Goal: Information Seeking & Learning: Learn about a topic

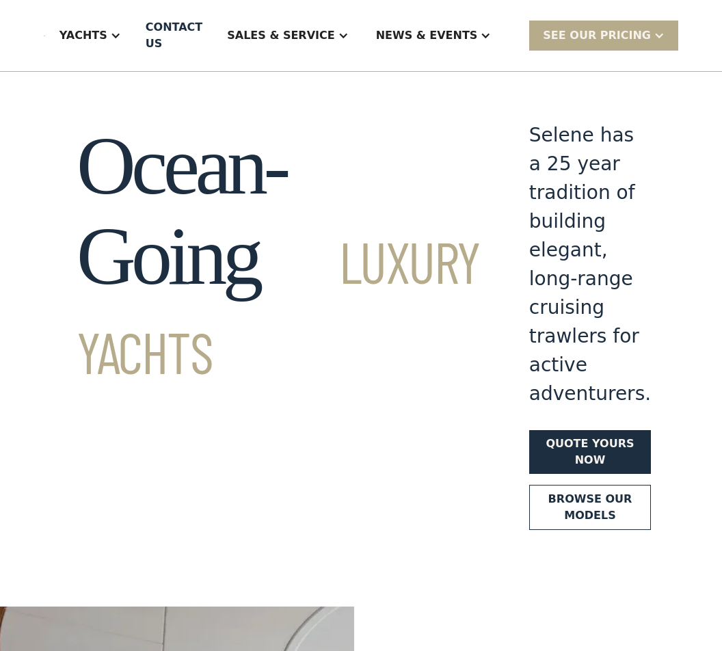
click at [360, 41] on div "Sales & Service" at bounding box center [287, 35] width 148 height 55
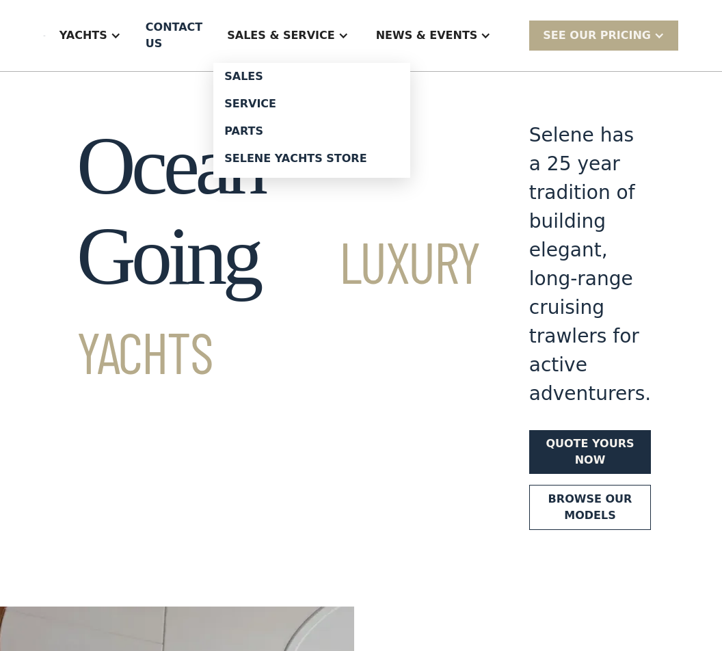
click at [302, 74] on div "Sales" at bounding box center [311, 76] width 175 height 11
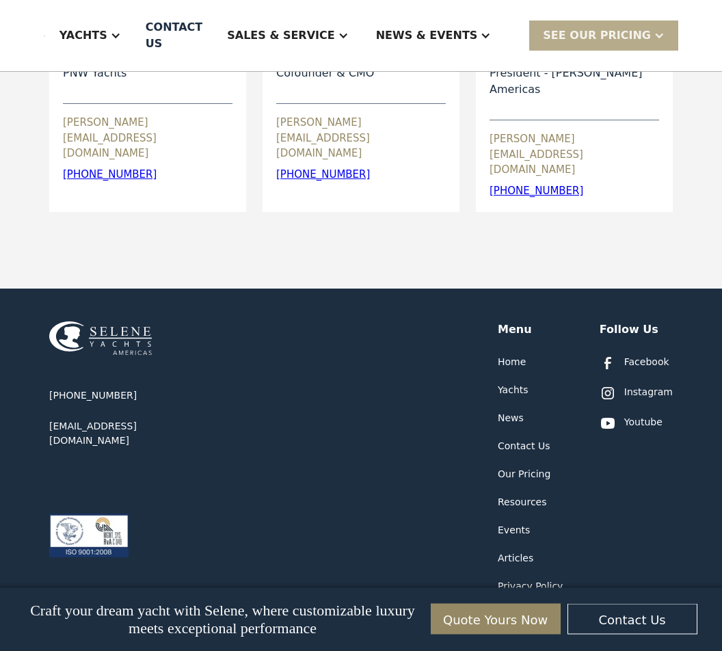
scroll to position [663, 0]
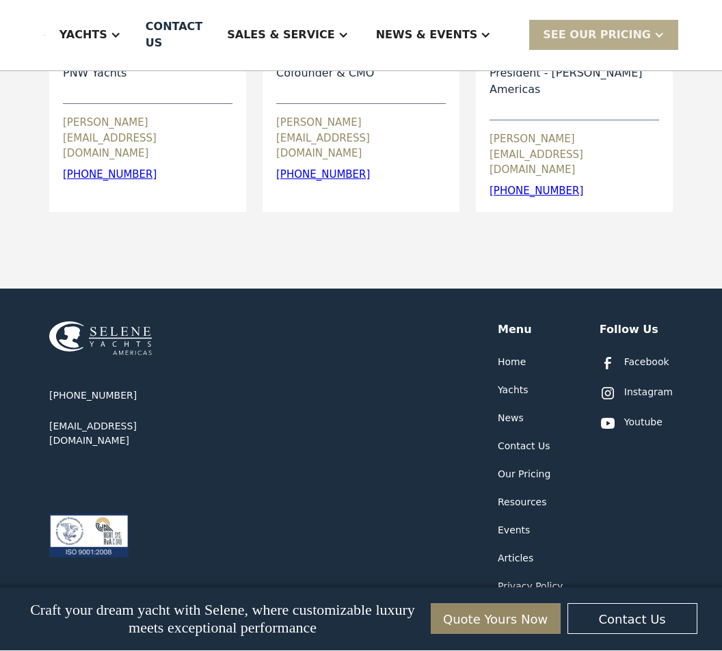
click at [529, 384] on div "Yachts" at bounding box center [513, 391] width 31 height 14
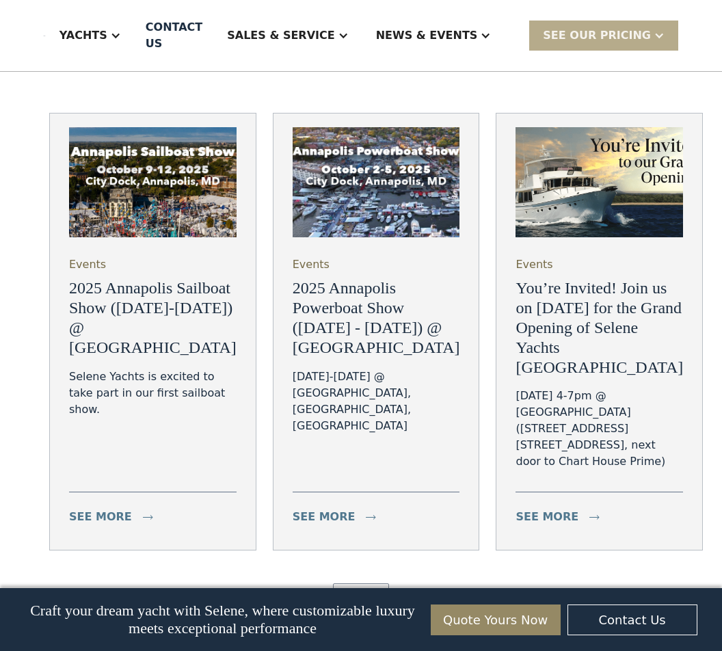
scroll to position [4858, 0]
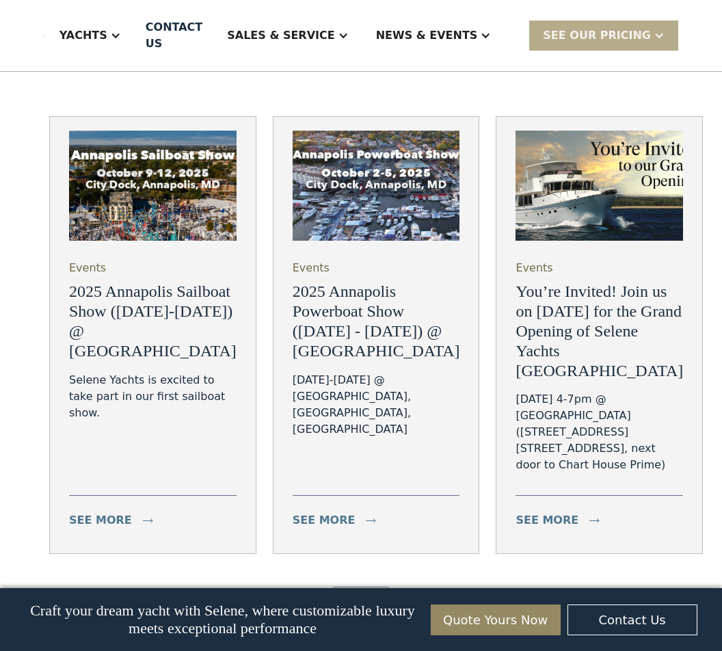
click at [546, 512] on div "see more" at bounding box center [547, 520] width 63 height 16
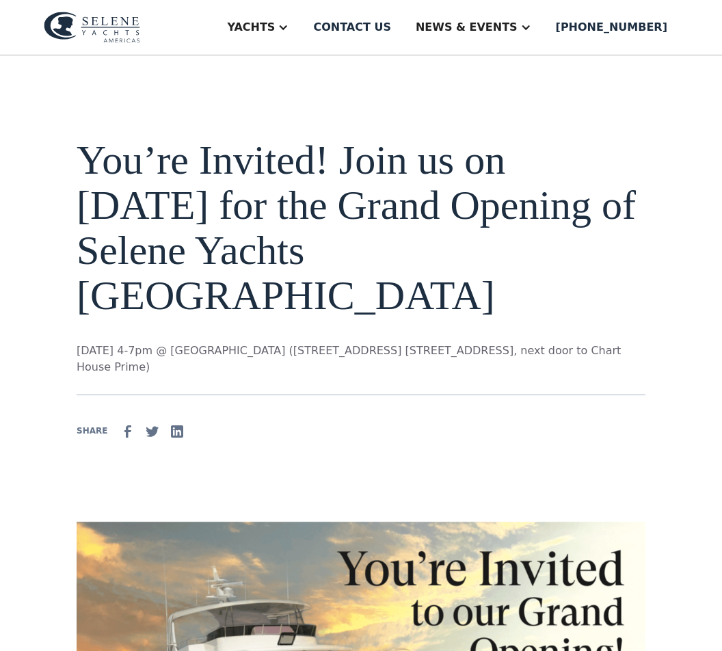
click at [302, 38] on aside "Yachts" at bounding box center [257, 27] width 89 height 55
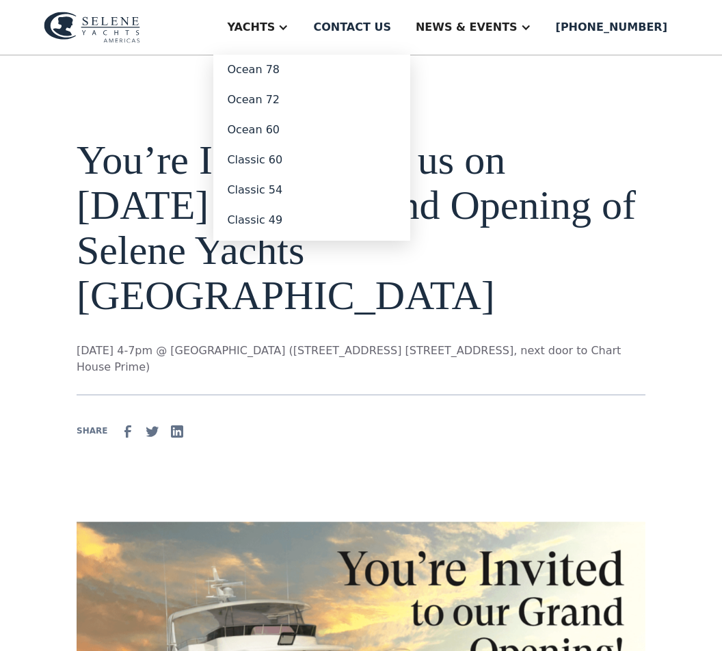
click at [308, 134] on link "Ocean 60" at bounding box center [311, 130] width 197 height 30
